Goal: Task Accomplishment & Management: Use online tool/utility

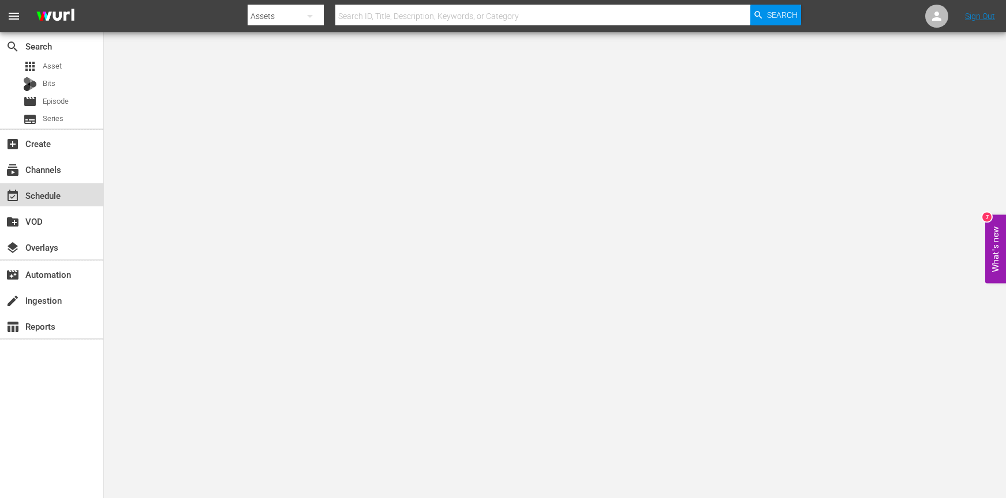
click at [44, 195] on div "event_available Schedule" at bounding box center [32, 194] width 65 height 10
click at [63, 109] on div "movie Episode" at bounding box center [46, 101] width 46 height 16
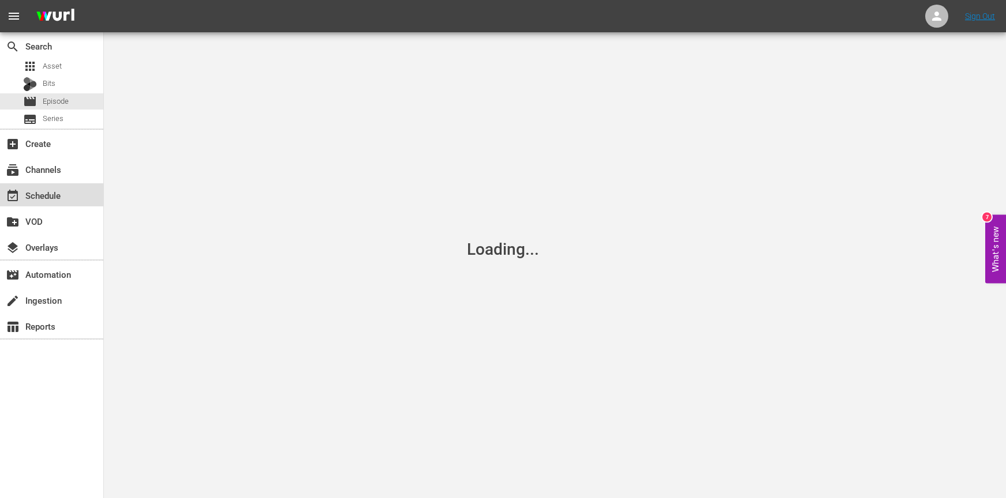
click at [73, 194] on div "event_available Schedule" at bounding box center [51, 194] width 103 height 23
